Goal: Information Seeking & Learning: Learn about a topic

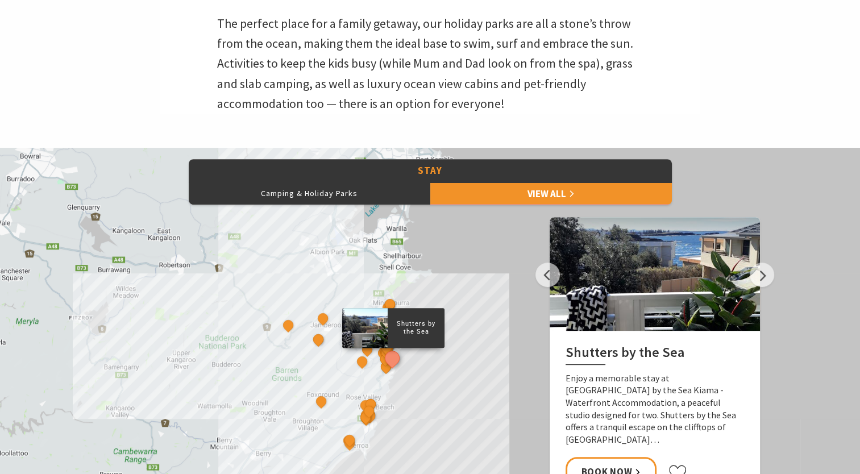
scroll to position [398, 0]
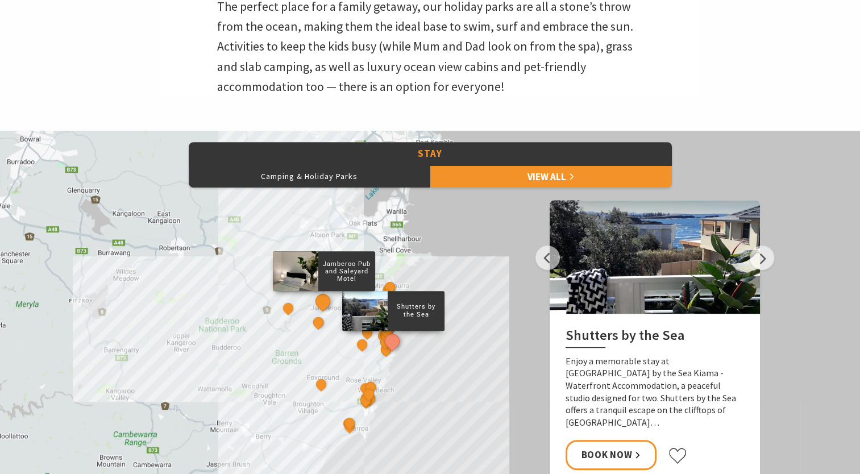
click at [320, 302] on button "See detail about Jamberoo Pub and Saleyard Motel" at bounding box center [322, 301] width 21 height 21
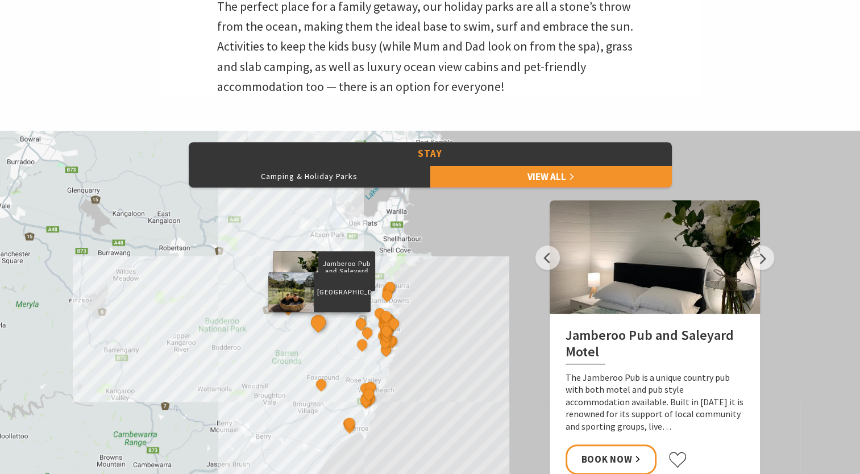
click at [318, 325] on button "See detail about Jamberoo Valley Farm Cottages" at bounding box center [318, 322] width 21 height 21
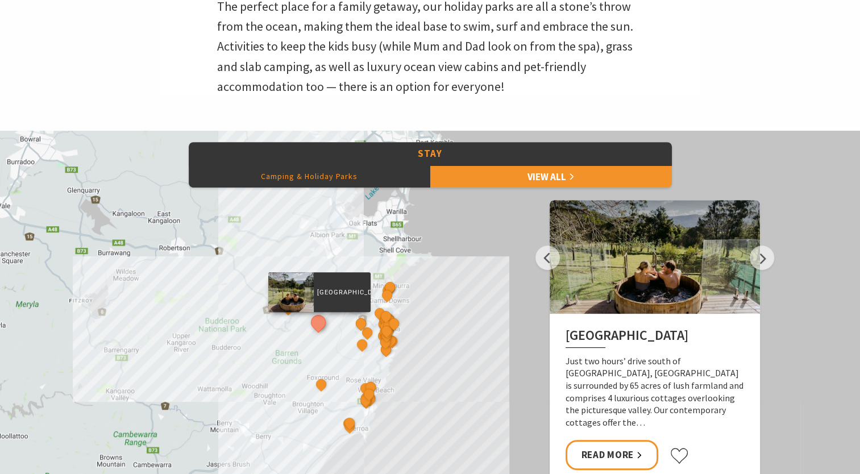
click at [336, 183] on button "Camping & Holiday Parks" at bounding box center [310, 176] width 242 height 23
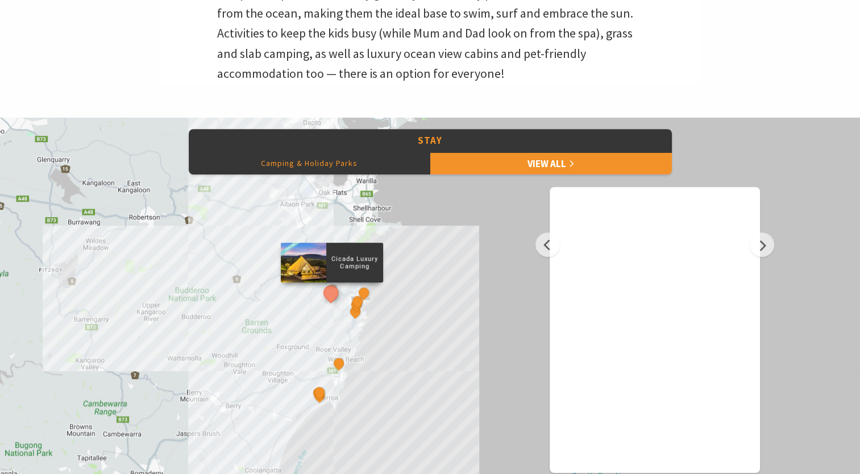
scroll to position [455, 0]
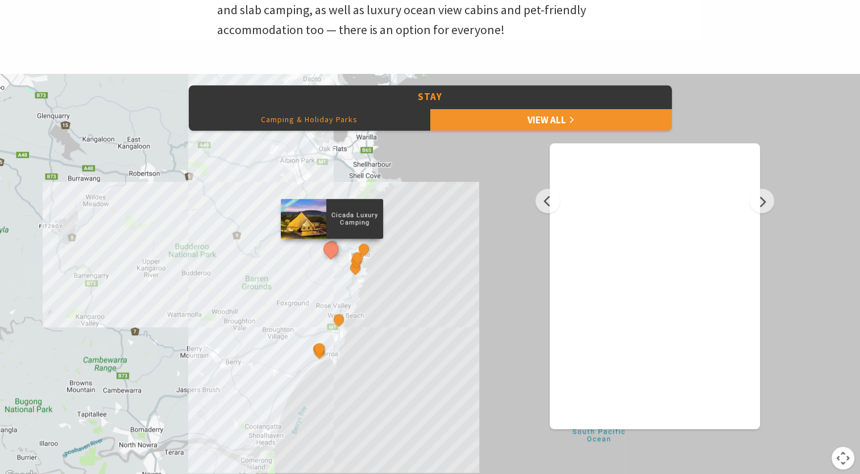
click at [446, 275] on div "Cicada Luxury Camping [GEOGRAPHIC_DATA] BIG4 [GEOGRAPHIC_DATA] [GEOGRAPHIC_DATA…" at bounding box center [430, 278] width 860 height 409
click at [555, 203] on button "Previous" at bounding box center [547, 201] width 24 height 24
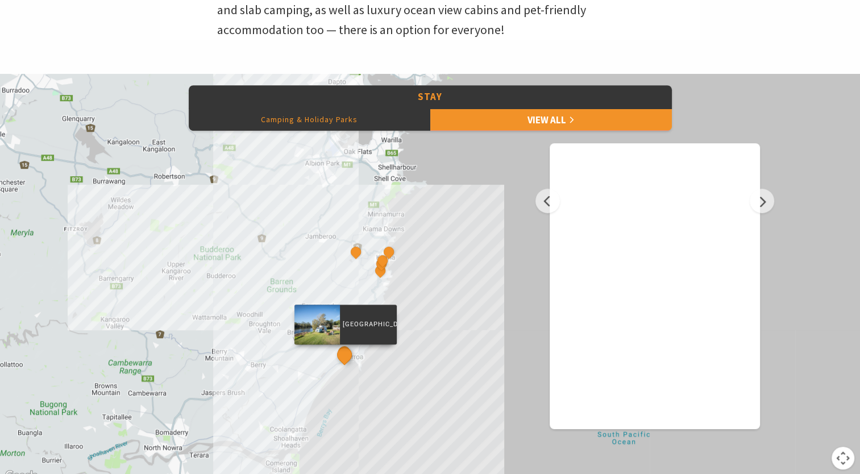
drag, startPoint x: 321, startPoint y: 351, endPoint x: 347, endPoint y: 355, distance: 26.4
click at [347, 355] on button "See detail about Seven Mile Beach Holiday Park" at bounding box center [344, 354] width 21 height 21
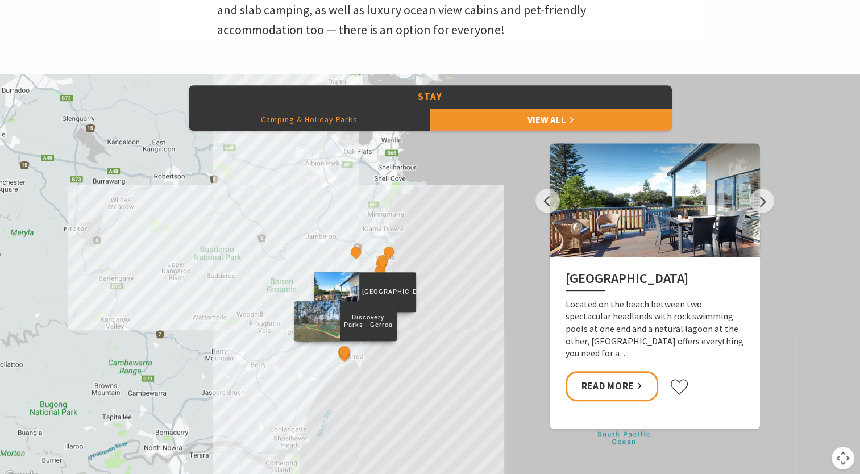
click at [325, 320] on div at bounding box center [316, 321] width 45 height 40
click at [370, 317] on p "Discovery Parks - Gerroa" at bounding box center [367, 321] width 57 height 18
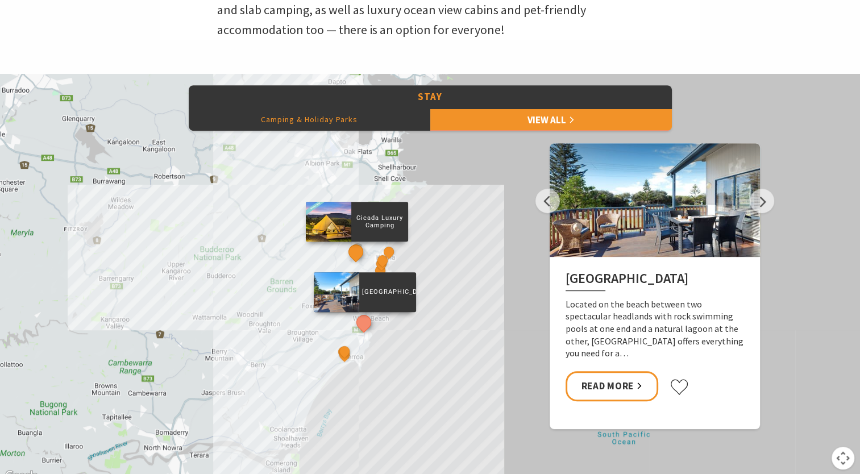
click at [357, 250] on button "See detail about Cicada Luxury Camping" at bounding box center [355, 251] width 21 height 21
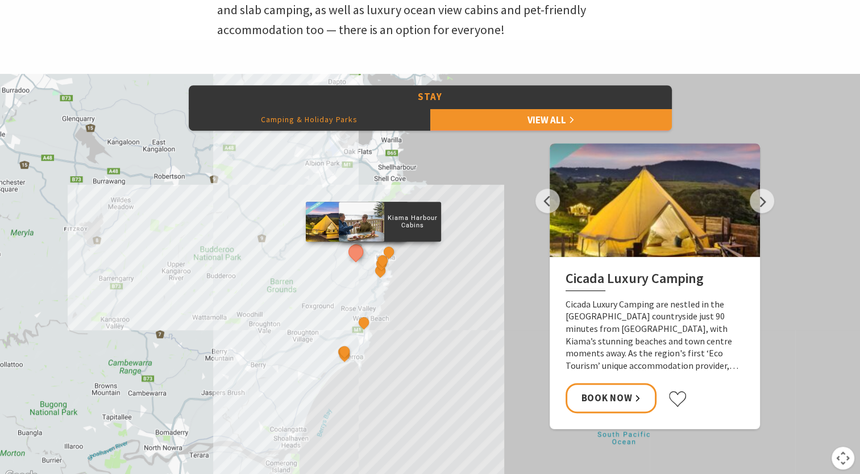
click at [397, 253] on div "Kiama Harbour Cabins" at bounding box center [389, 252] width 17 height 17
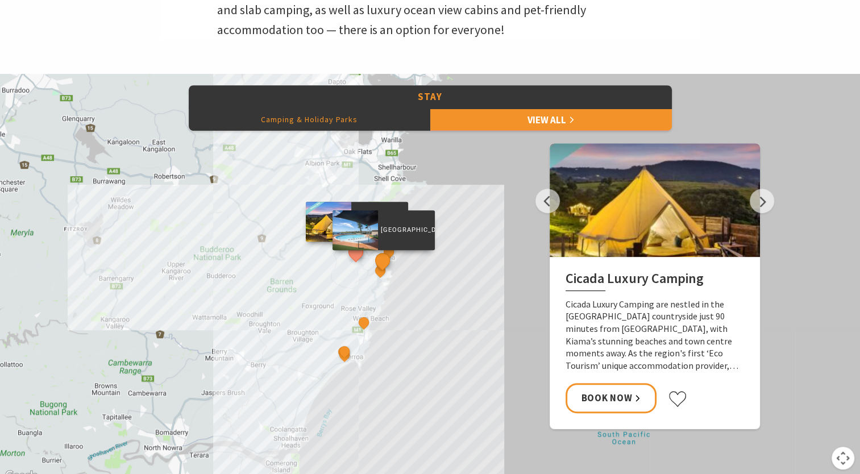
click at [384, 261] on button "See detail about Surf Beach Holiday Park" at bounding box center [382, 260] width 21 height 21
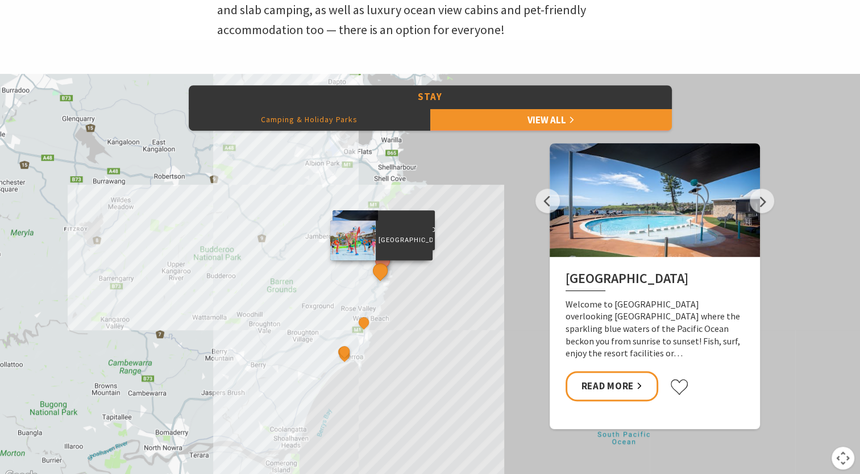
click at [376, 268] on button "See detail about BIG4 Easts Beach Holiday Park" at bounding box center [379, 270] width 21 height 21
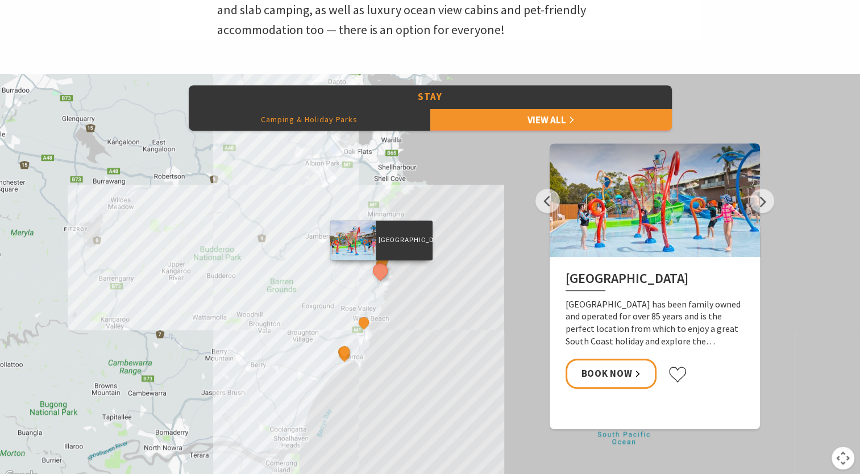
drag, startPoint x: 373, startPoint y: 263, endPoint x: 382, endPoint y: 262, distance: 9.2
click at [373, 263] on div "[GEOGRAPHIC_DATA]" at bounding box center [380, 271] width 17 height 17
click at [382, 262] on button "See detail about Surf Beach Holiday Park" at bounding box center [382, 260] width 21 height 21
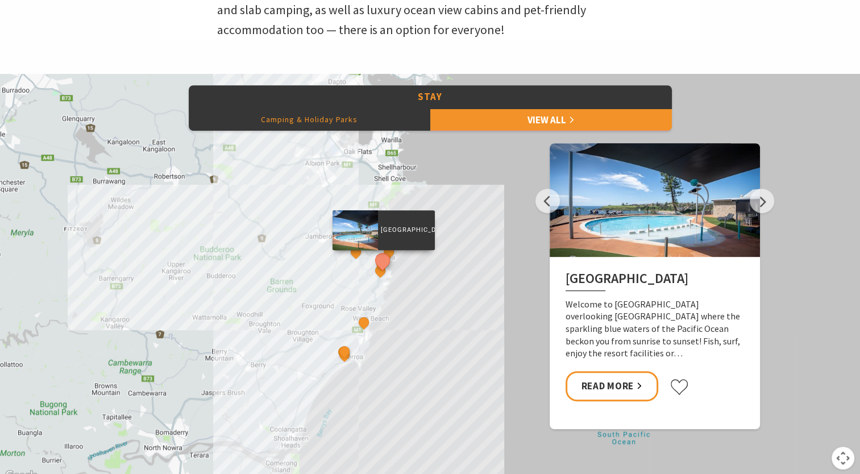
click at [456, 265] on div "Cicada Luxury Camping [GEOGRAPHIC_DATA] BIG4 [GEOGRAPHIC_DATA] [GEOGRAPHIC_DATA…" at bounding box center [430, 278] width 860 height 409
click at [481, 236] on div "Cicada Luxury Camping [GEOGRAPHIC_DATA] BIG4 [GEOGRAPHIC_DATA] [GEOGRAPHIC_DATA…" at bounding box center [430, 278] width 860 height 409
click at [380, 277] on button "See detail about BIG4 Easts Beach Holiday Park" at bounding box center [379, 270] width 21 height 21
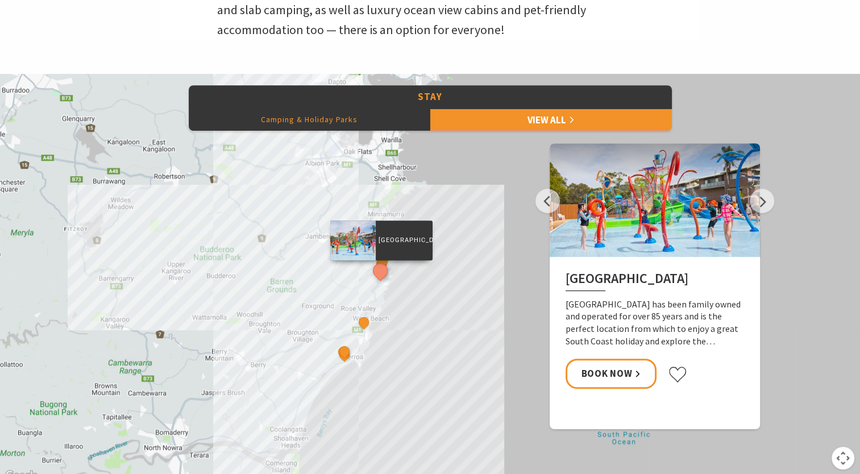
click at [433, 274] on div "Cicada Luxury Camping [GEOGRAPHIC_DATA] BIG4 [GEOGRAPHIC_DATA] [GEOGRAPHIC_DATA…" at bounding box center [430, 278] width 860 height 409
click at [466, 219] on div "Cicada Luxury Camping [GEOGRAPHIC_DATA] BIG4 [GEOGRAPHIC_DATA] [GEOGRAPHIC_DATA…" at bounding box center [430, 278] width 860 height 409
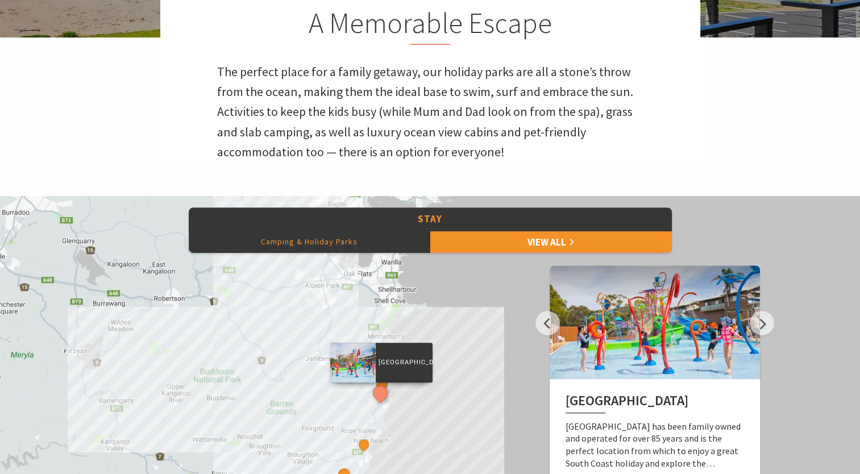
scroll to position [398, 0]
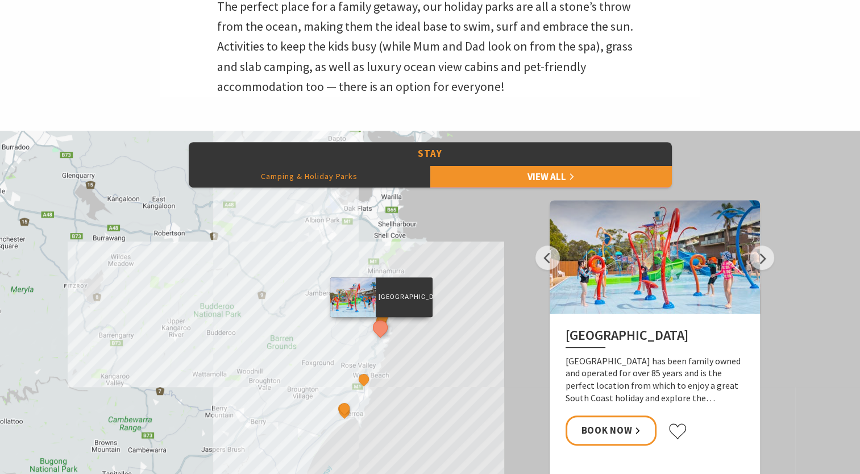
click at [404, 236] on div "Cicada Luxury Camping [GEOGRAPHIC_DATA] BIG4 [GEOGRAPHIC_DATA] [GEOGRAPHIC_DATA…" at bounding box center [430, 335] width 860 height 409
click at [386, 276] on div "Cicada Luxury Camping [GEOGRAPHIC_DATA] BIG4 [GEOGRAPHIC_DATA] [GEOGRAPHIC_DATA…" at bounding box center [430, 335] width 860 height 409
click at [379, 324] on button "See detail about BIG4 Easts Beach Holiday Park" at bounding box center [379, 327] width 21 height 21
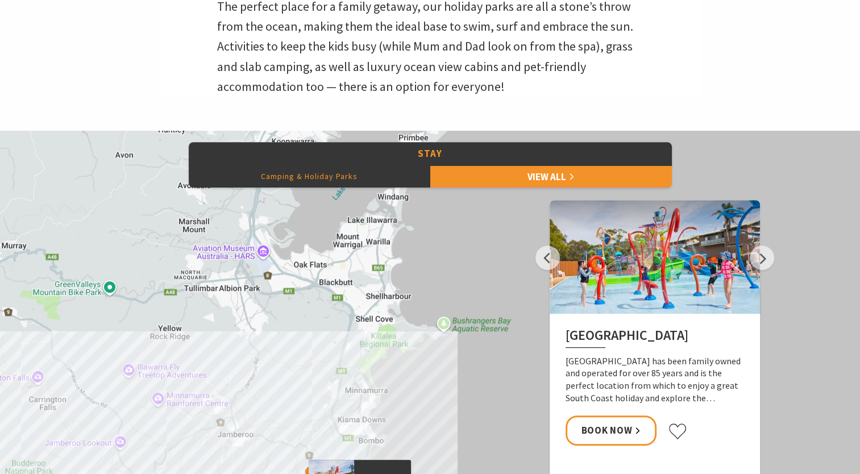
drag, startPoint x: 373, startPoint y: 223, endPoint x: 351, endPoint y: 369, distance: 148.3
click at [346, 397] on div "Cicada Luxury Camping [GEOGRAPHIC_DATA] BIG4 [GEOGRAPHIC_DATA] [GEOGRAPHIC_DATA…" at bounding box center [430, 335] width 860 height 409
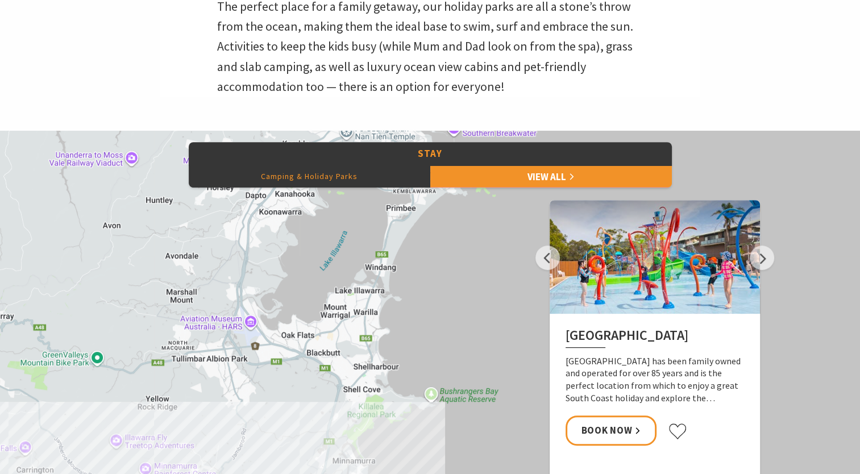
drag, startPoint x: 350, startPoint y: 287, endPoint x: 341, endPoint y: 352, distance: 66.0
click at [341, 352] on div "Cicada Luxury Camping [GEOGRAPHIC_DATA] BIG4 [GEOGRAPHIC_DATA] [GEOGRAPHIC_DATA…" at bounding box center [430, 335] width 860 height 409
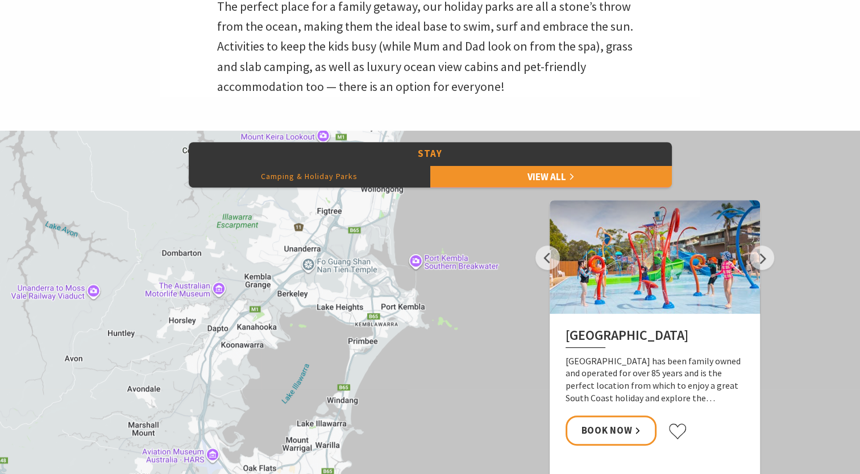
drag, startPoint x: 341, startPoint y: 308, endPoint x: 310, endPoint y: 407, distance: 103.7
click at [310, 407] on div "Cicada Luxury Camping [GEOGRAPHIC_DATA] BIG4 [GEOGRAPHIC_DATA] [GEOGRAPHIC_DATA…" at bounding box center [430, 335] width 860 height 409
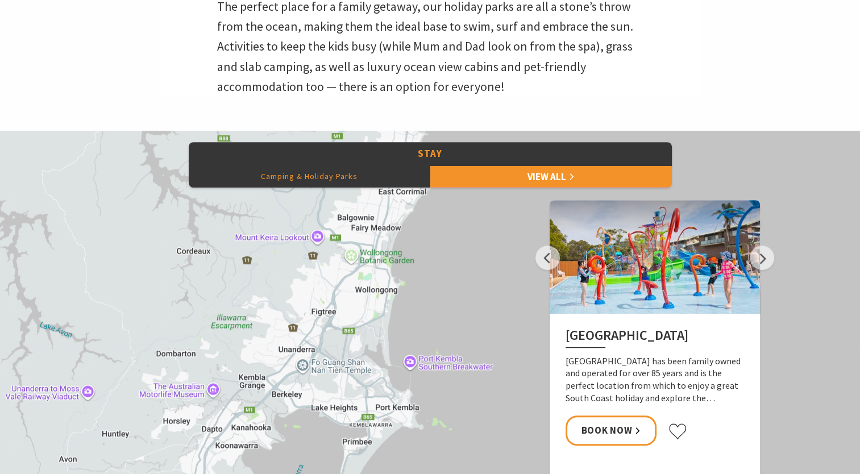
drag, startPoint x: 339, startPoint y: 311, endPoint x: 333, endPoint y: 413, distance: 101.3
click at [333, 413] on div "Cicada Luxury Camping [GEOGRAPHIC_DATA] BIG4 [GEOGRAPHIC_DATA] [GEOGRAPHIC_DATA…" at bounding box center [430, 335] width 860 height 409
